Goal: Task Accomplishment & Management: Use online tool/utility

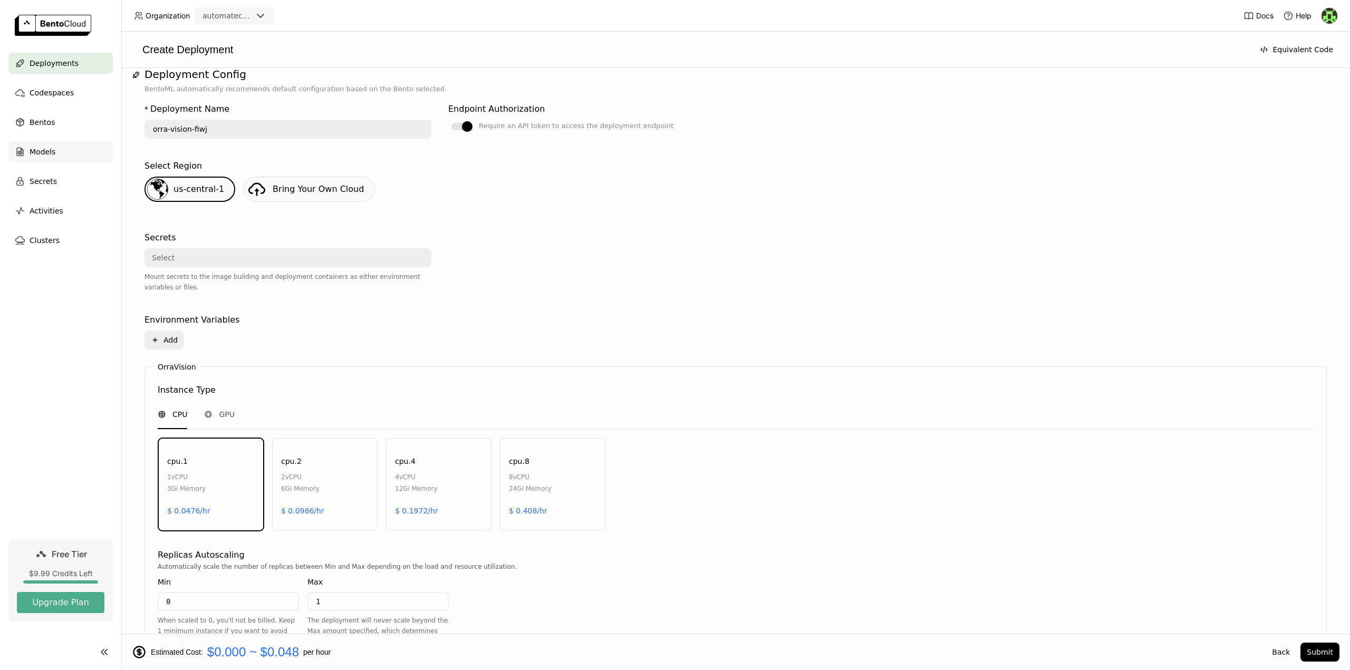
click at [47, 152] on span "Models" at bounding box center [43, 152] width 26 height 13
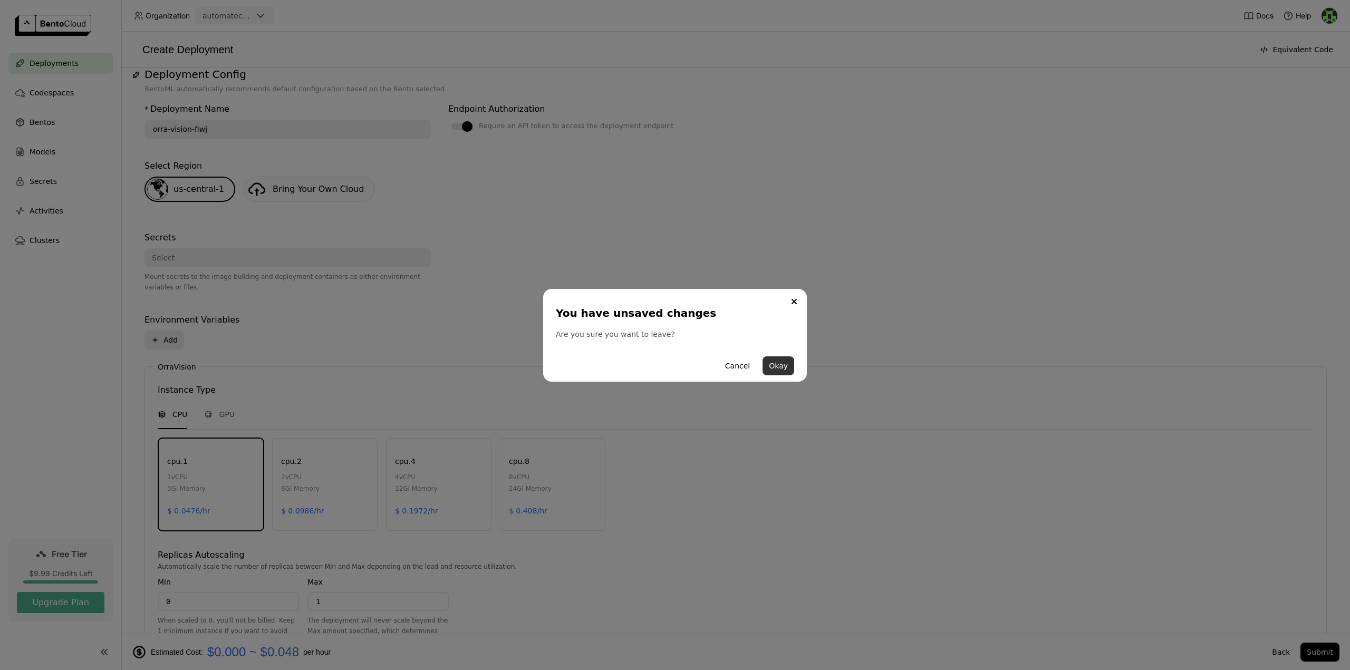
click at [778, 365] on button "Okay" at bounding box center [779, 366] width 32 height 19
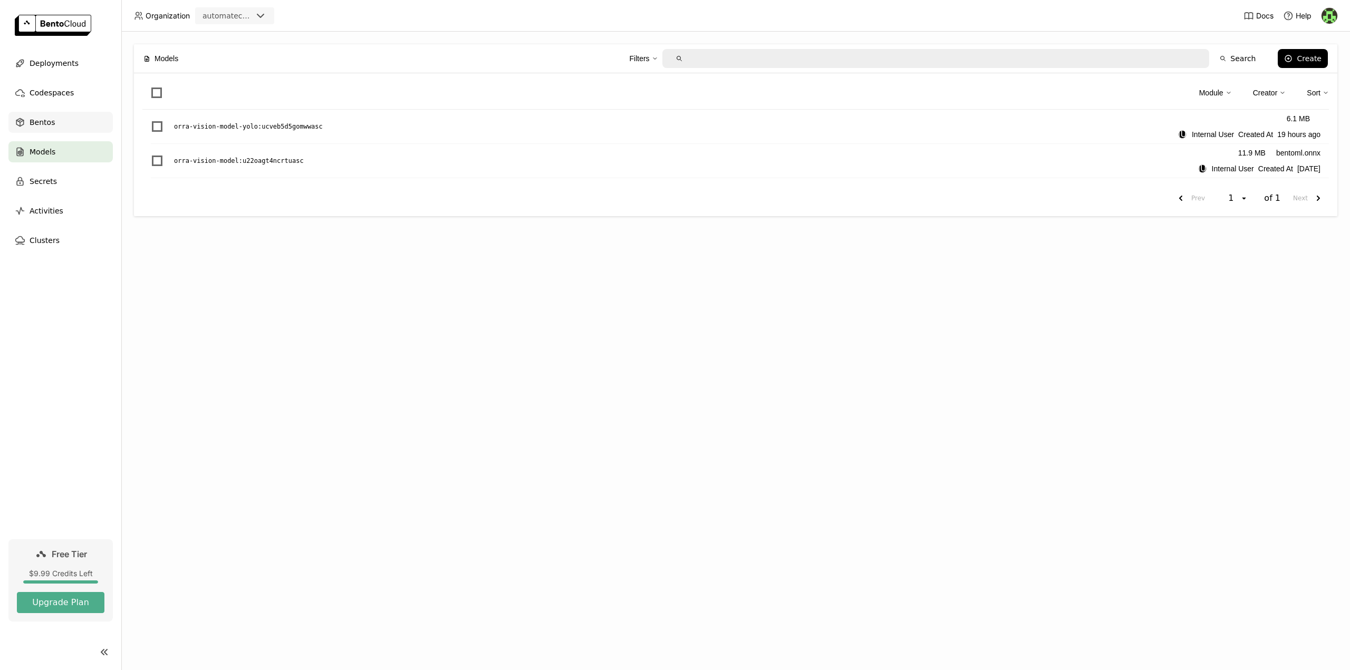
click at [47, 122] on span "Bentos" at bounding box center [42, 122] width 25 height 13
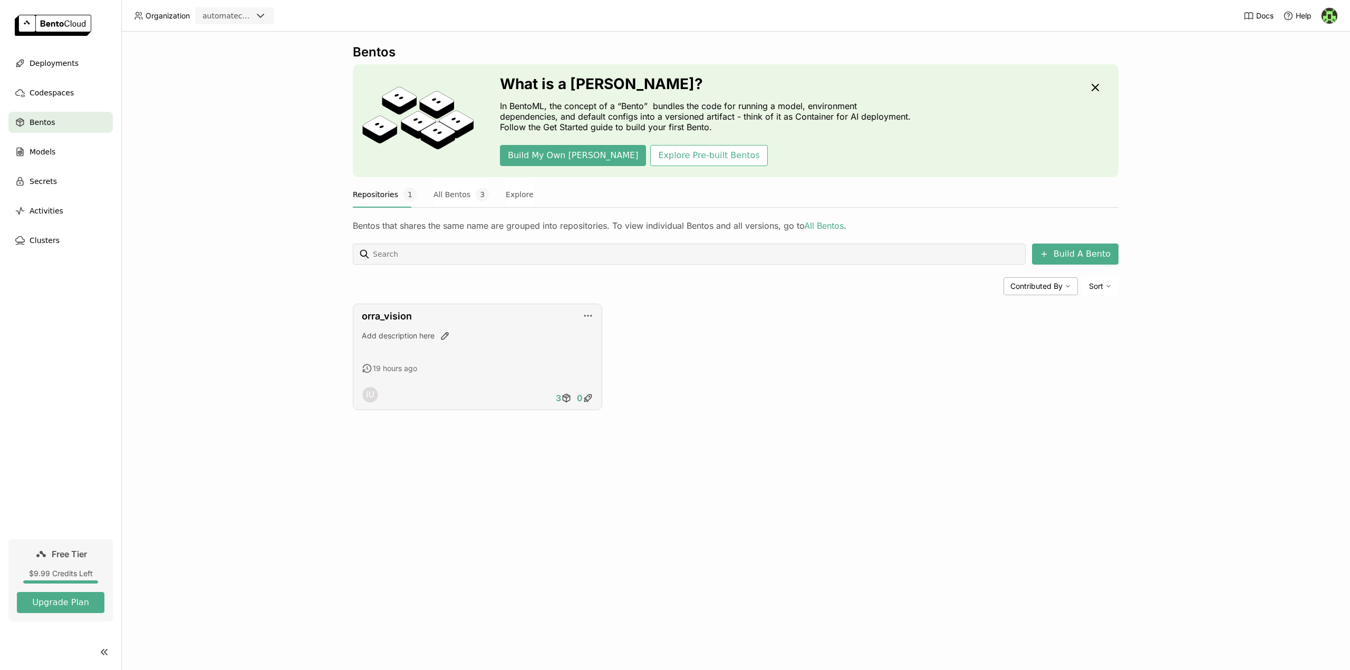
click at [514, 334] on div "Add description here" at bounding box center [478, 336] width 232 height 11
click at [392, 318] on link "orra_vision" at bounding box center [387, 316] width 50 height 11
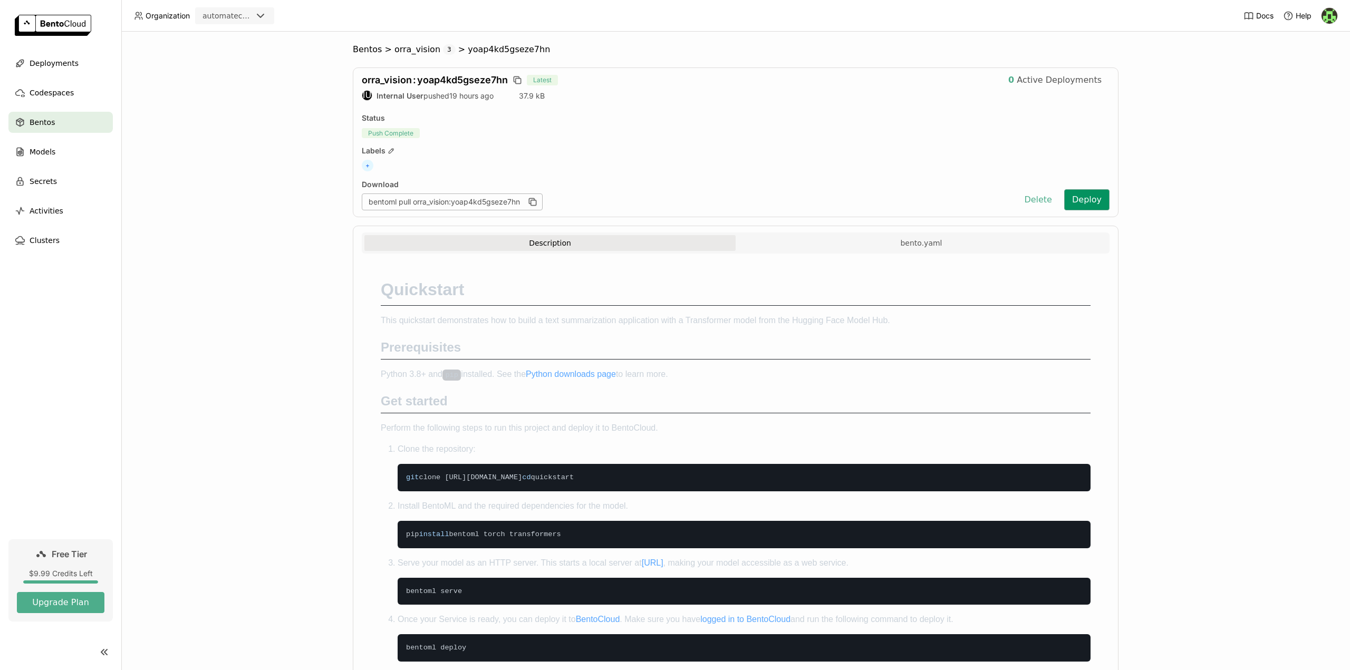
click at [1085, 200] on button "Deploy" at bounding box center [1087, 199] width 45 height 21
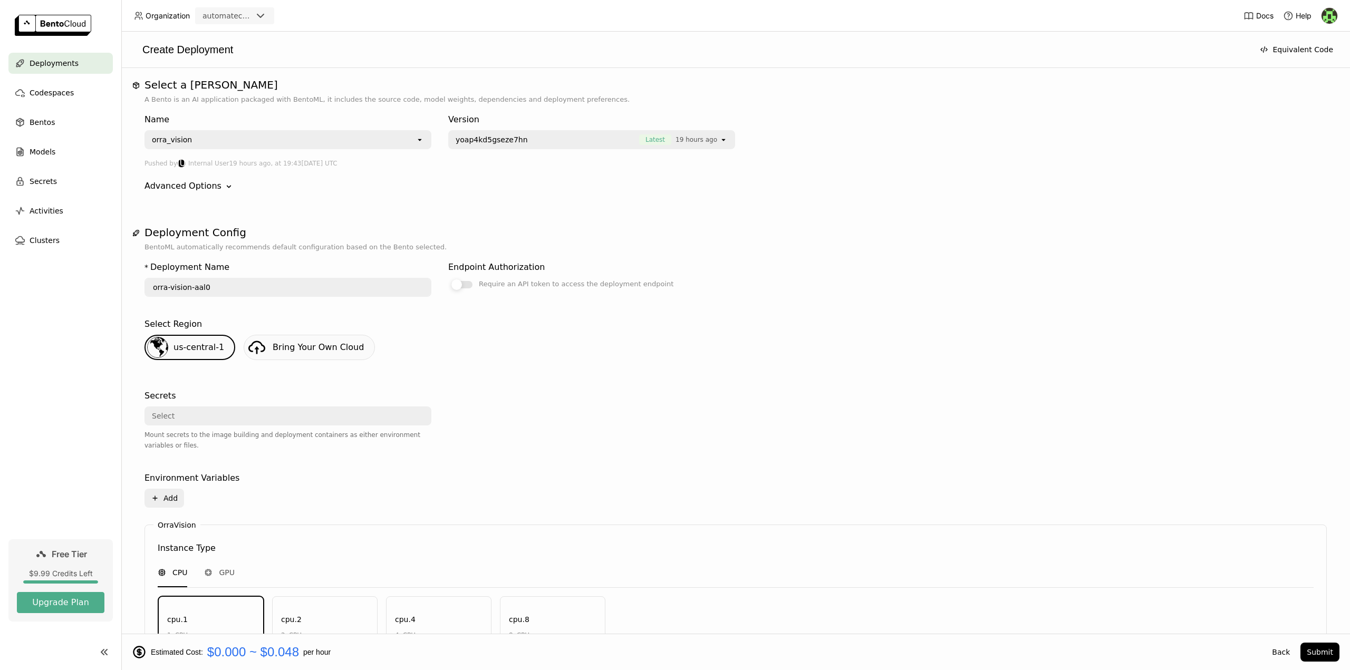
click at [458, 285] on div at bounding box center [457, 285] width 11 height 11
click at [448, 278] on input "Require an API token to access the deployment endpoint" at bounding box center [448, 278] width 0 height 0
drag, startPoint x: 506, startPoint y: 285, endPoint x: 567, endPoint y: 288, distance: 61.3
click at [567, 288] on div "Require an API token to access the deployment endpoint" at bounding box center [576, 284] width 195 height 13
click at [448, 278] on input "Require an API token to access the deployment endpoint" at bounding box center [448, 278] width 0 height 0
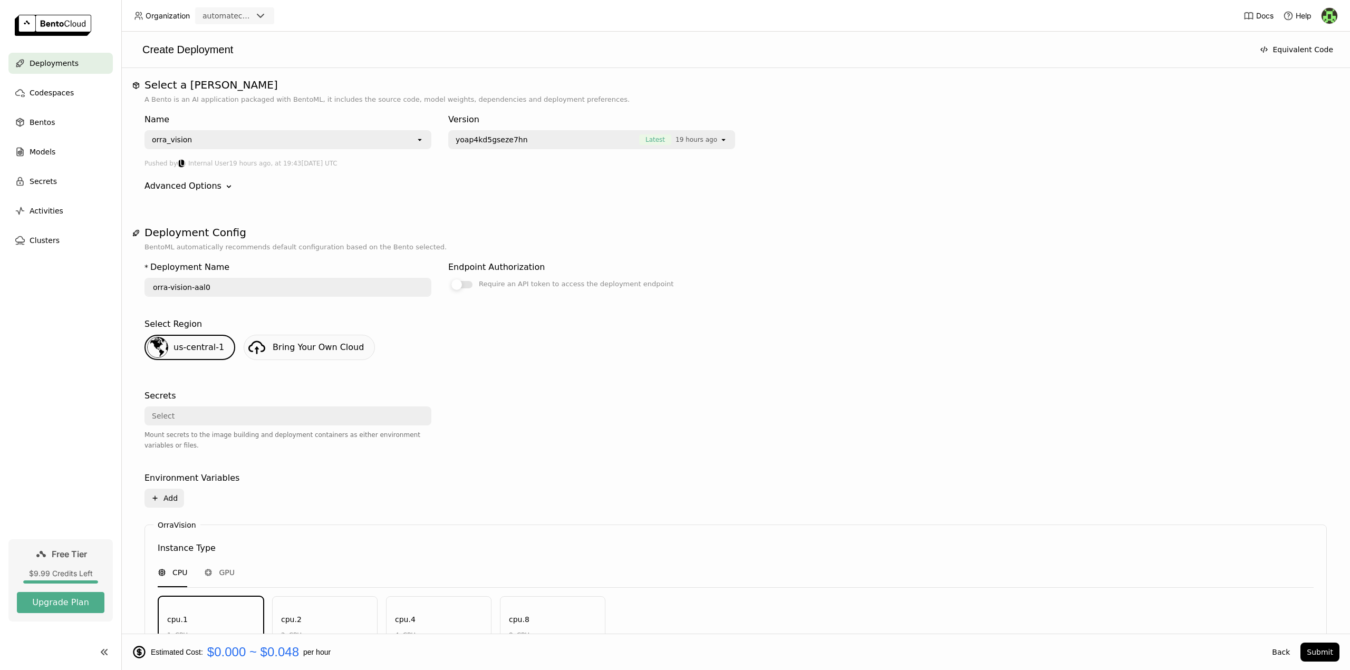
click at [473, 285] on label "Require an API token to access the deployment endpoint" at bounding box center [591, 284] width 287 height 13
click at [448, 278] on input "Require an API token to access the deployment endpoint" at bounding box center [448, 278] width 0 height 0
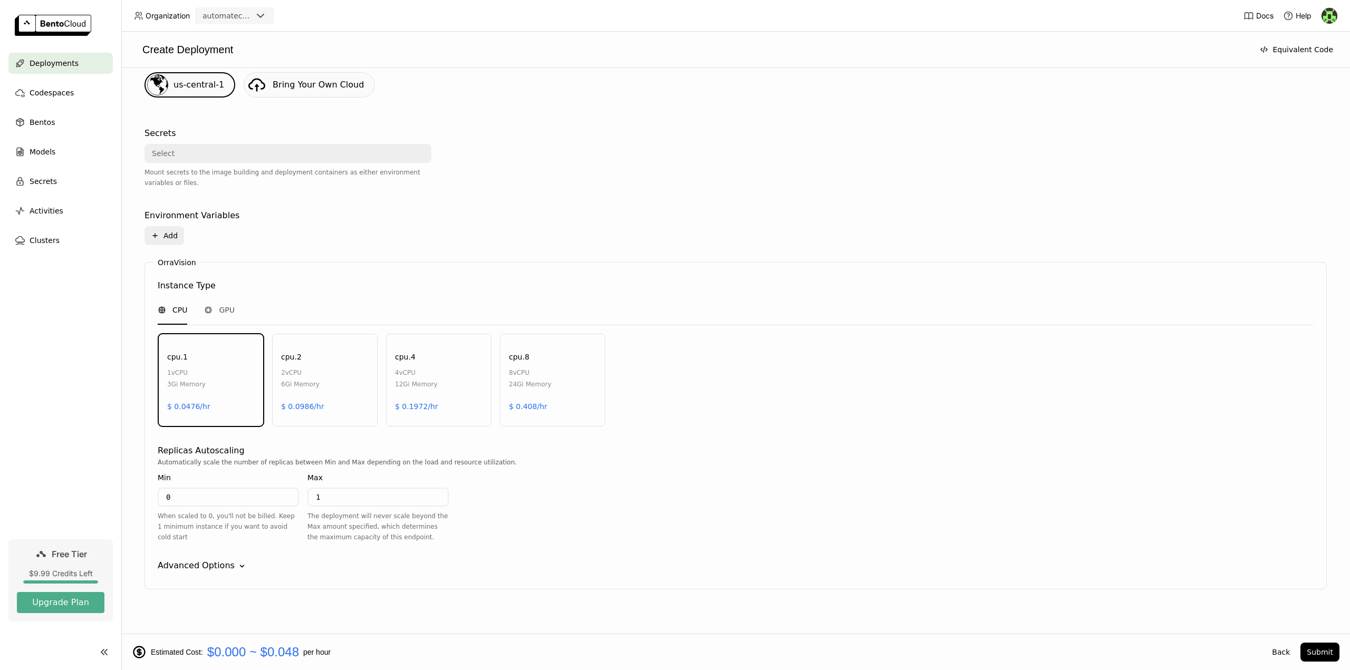
scroll to position [264, 0]
click at [523, 372] on div "8 vCPU" at bounding box center [530, 372] width 43 height 12
click at [229, 310] on span "GPU" at bounding box center [227, 309] width 16 height 11
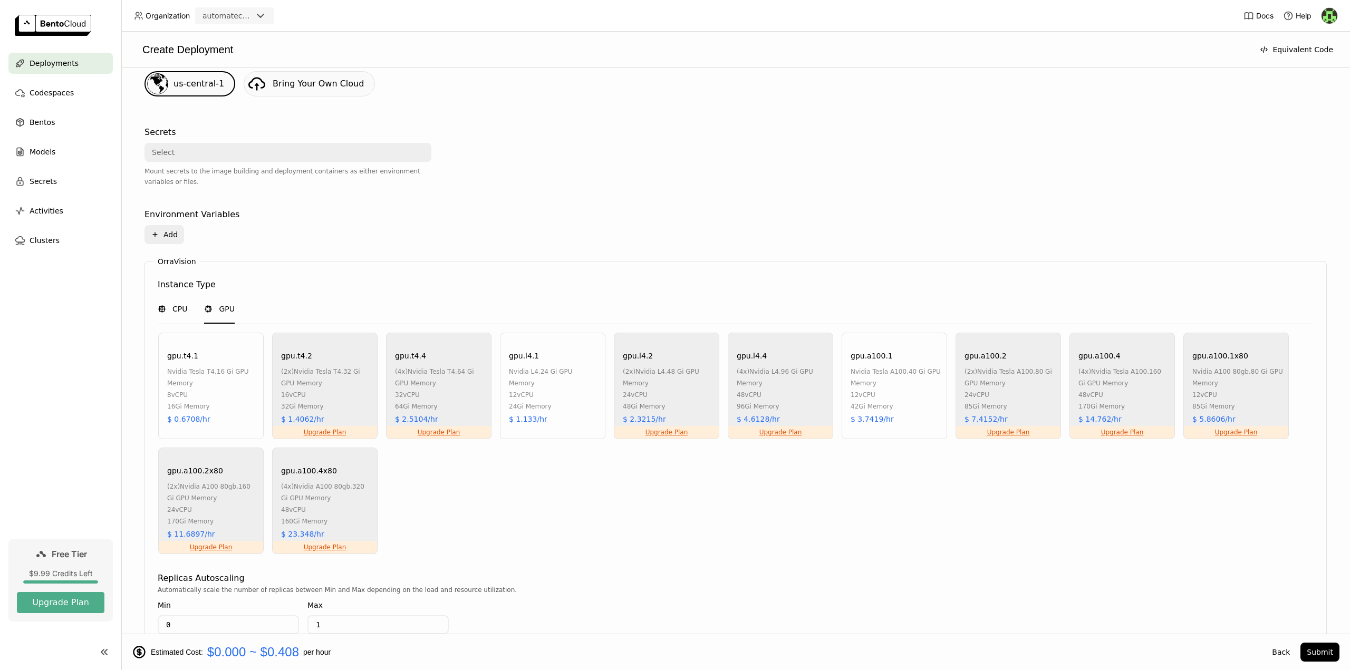
click at [173, 306] on span "CPU" at bounding box center [179, 309] width 15 height 11
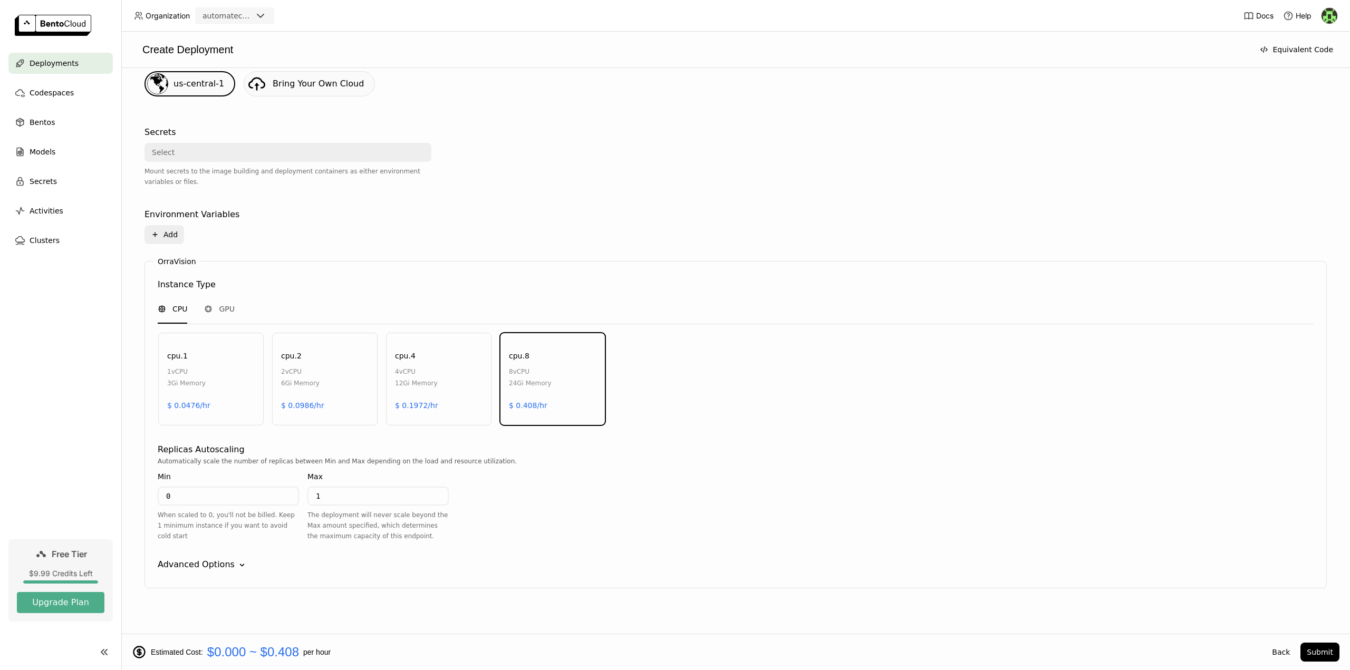
click at [216, 384] on div "cpu.1 1 vCPU 3Gi Memory $ 0.0476/hr" at bounding box center [211, 379] width 106 height 93
click at [217, 312] on div "GPU" at bounding box center [219, 309] width 31 height 11
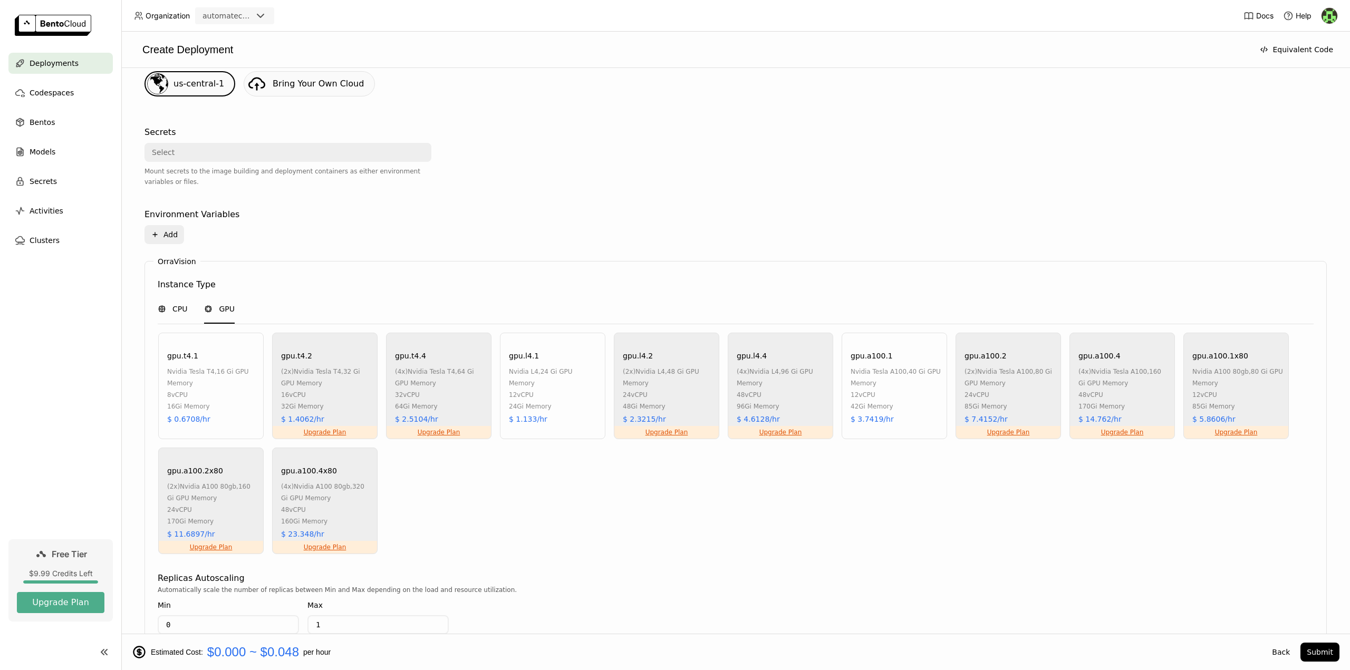
click at [169, 308] on div "CPU" at bounding box center [173, 309] width 30 height 11
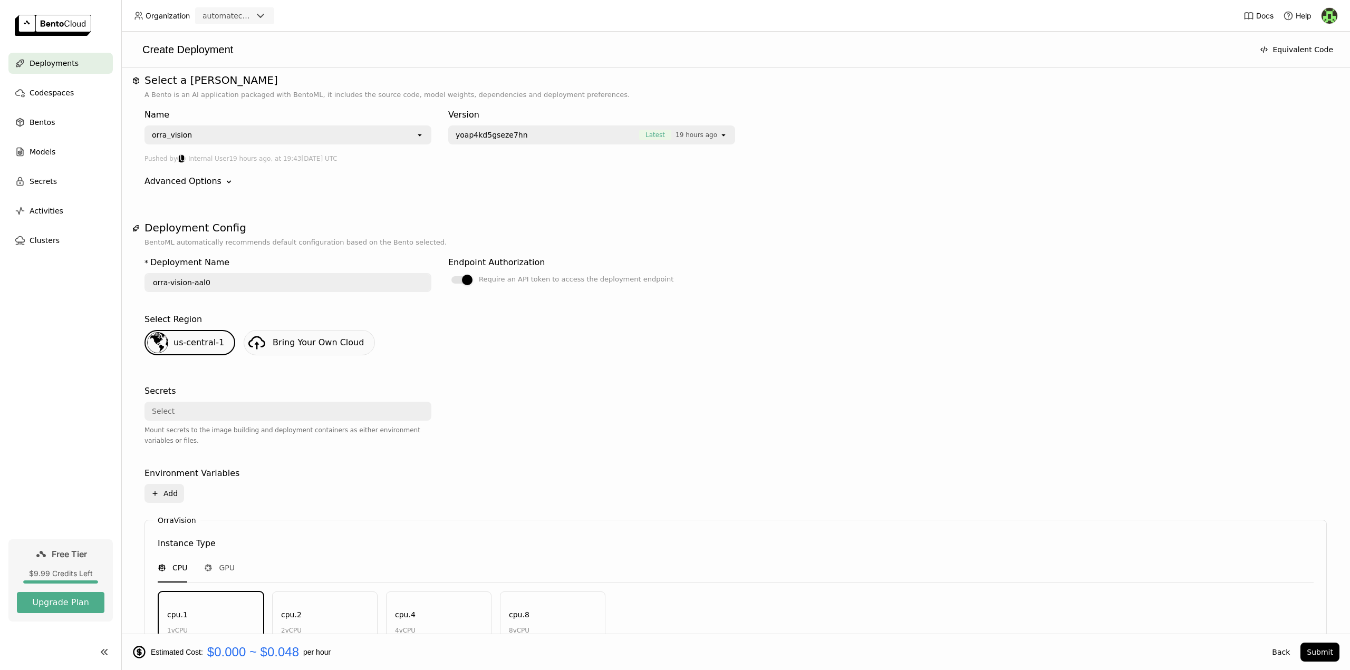
scroll to position [0, 0]
click at [46, 122] on span "Bentos" at bounding box center [42, 122] width 25 height 13
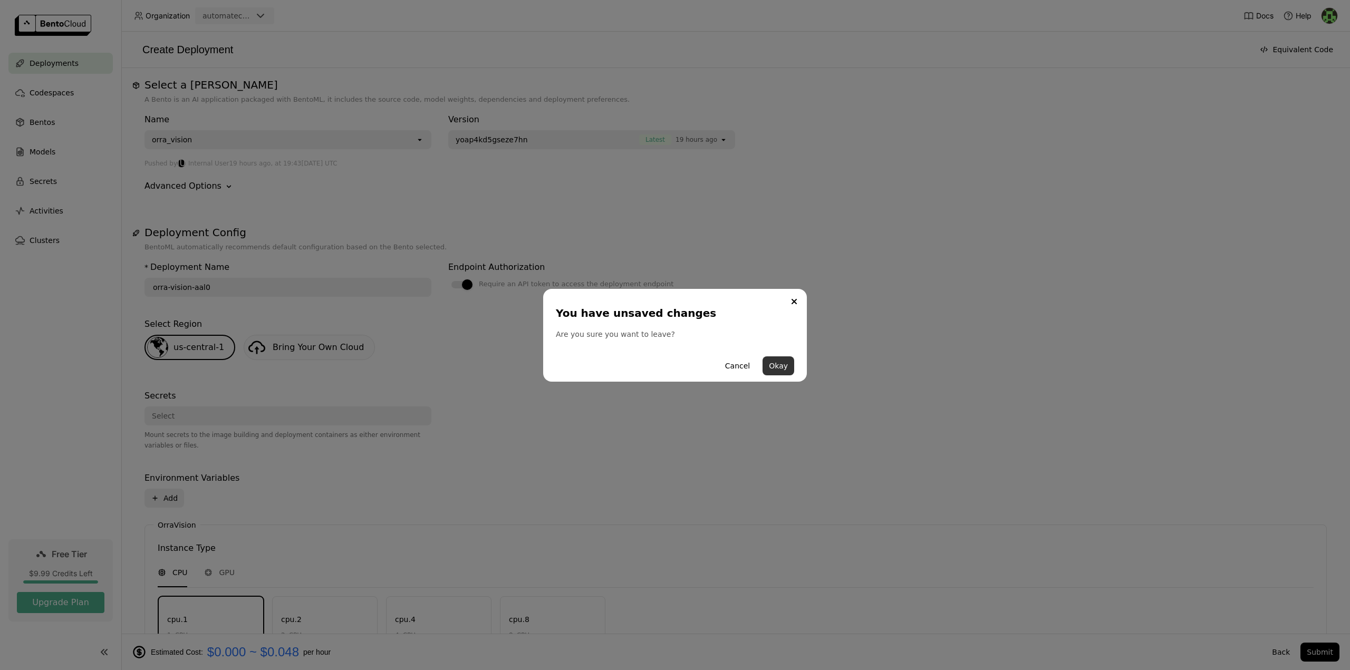
click at [780, 368] on button "Okay" at bounding box center [779, 366] width 32 height 19
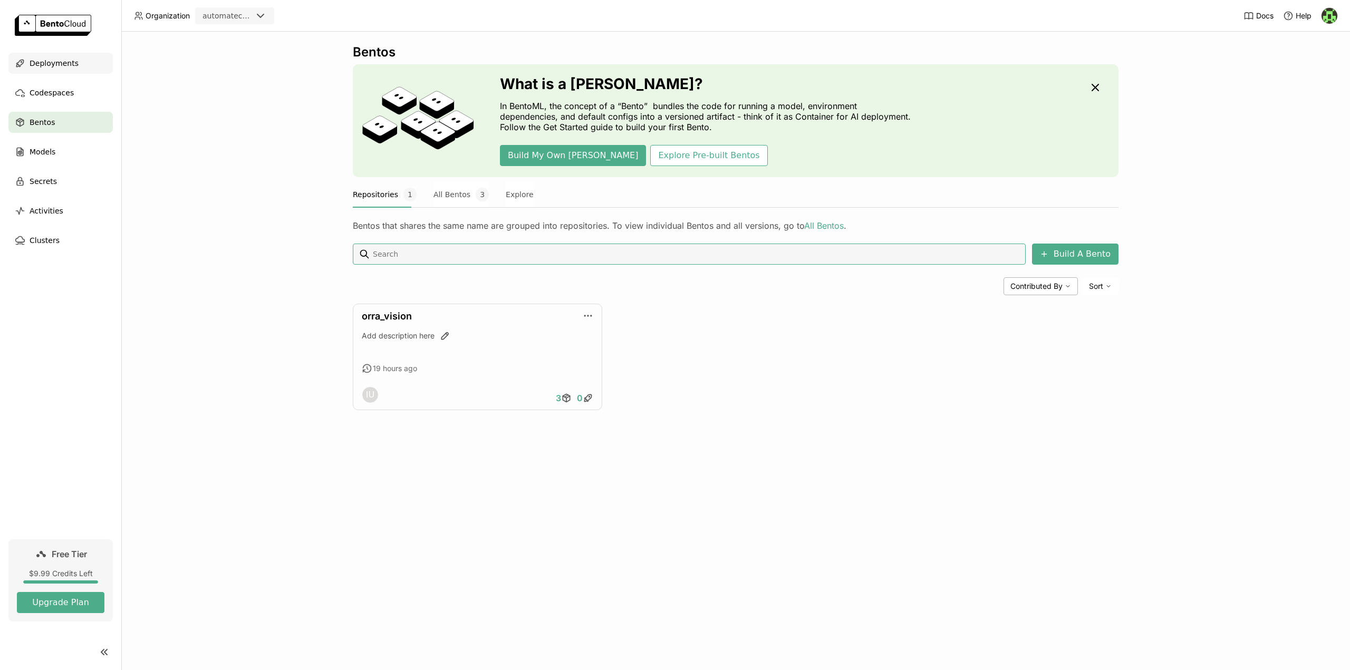
click at [62, 65] on span "Deployments" at bounding box center [54, 63] width 49 height 13
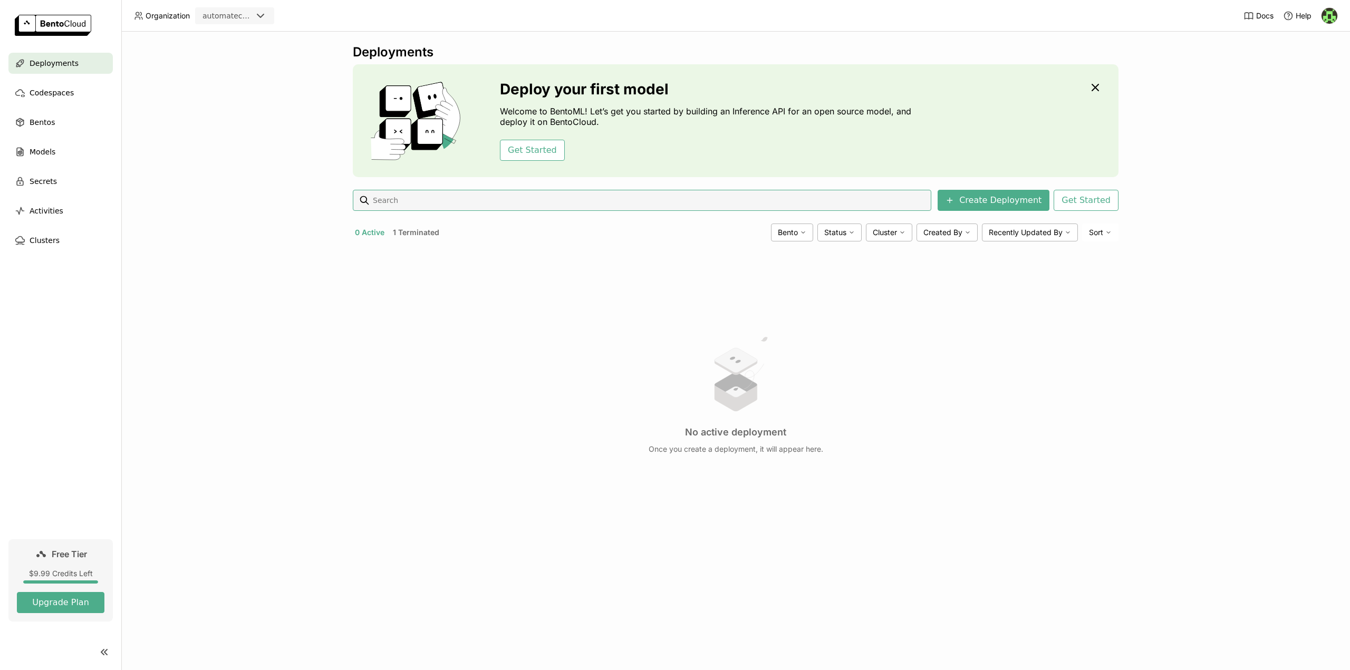
click at [667, 441] on div "No active deployment Once you create a deployment, it will appear here." at bounding box center [736, 394] width 766 height 289
click at [663, 449] on p "Once you create a deployment, it will appear here." at bounding box center [736, 449] width 175 height 9
click at [63, 66] on span "Deployments" at bounding box center [54, 63] width 49 height 13
